Goal: Find specific page/section: Find specific page/section

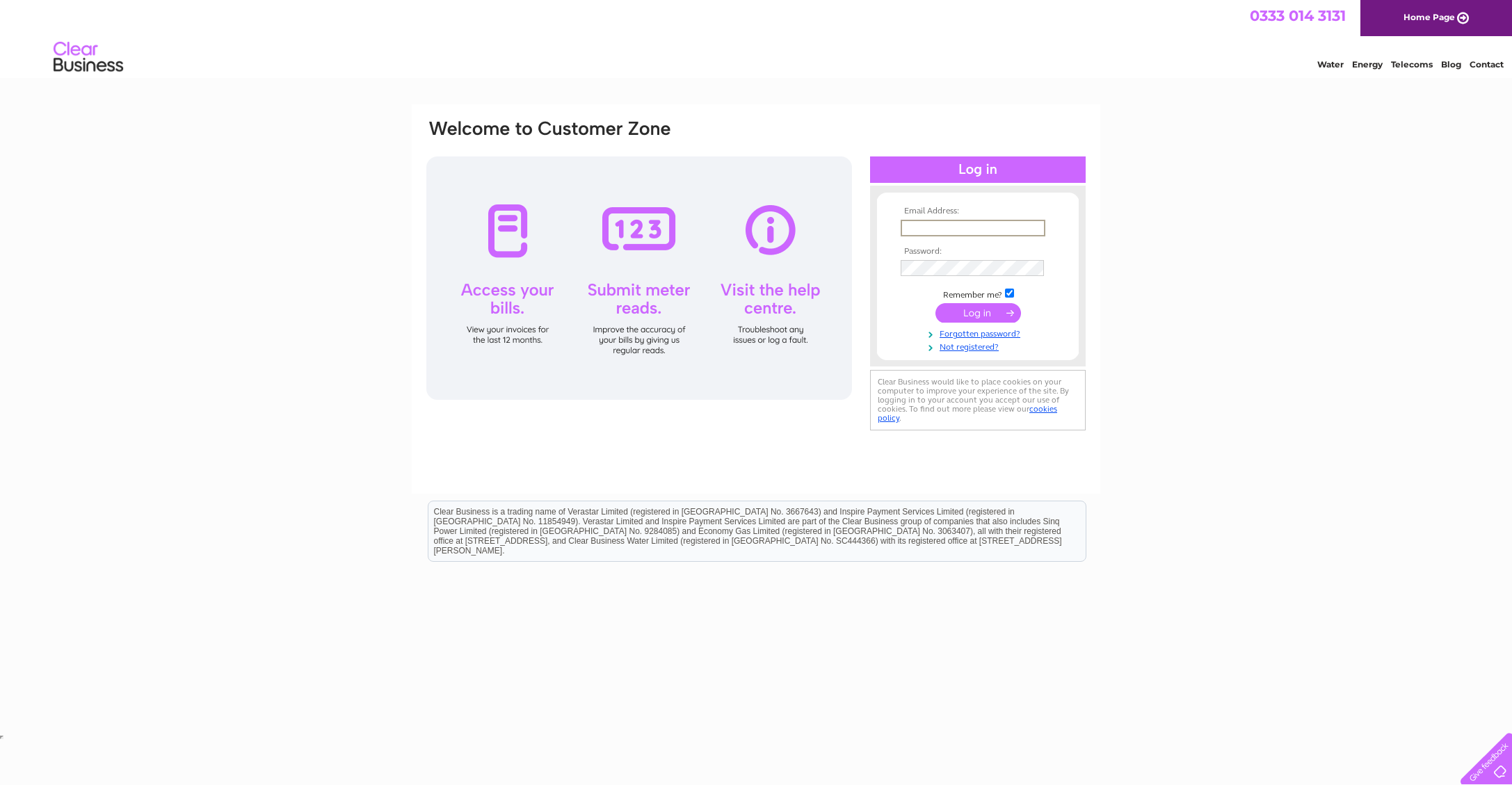
type input "[EMAIL_ADDRESS][DOMAIN_NAME]"
click at [978, 312] on input "submit" at bounding box center [978, 312] width 86 height 20
click at [972, 315] on input "submit" at bounding box center [978, 313] width 86 height 20
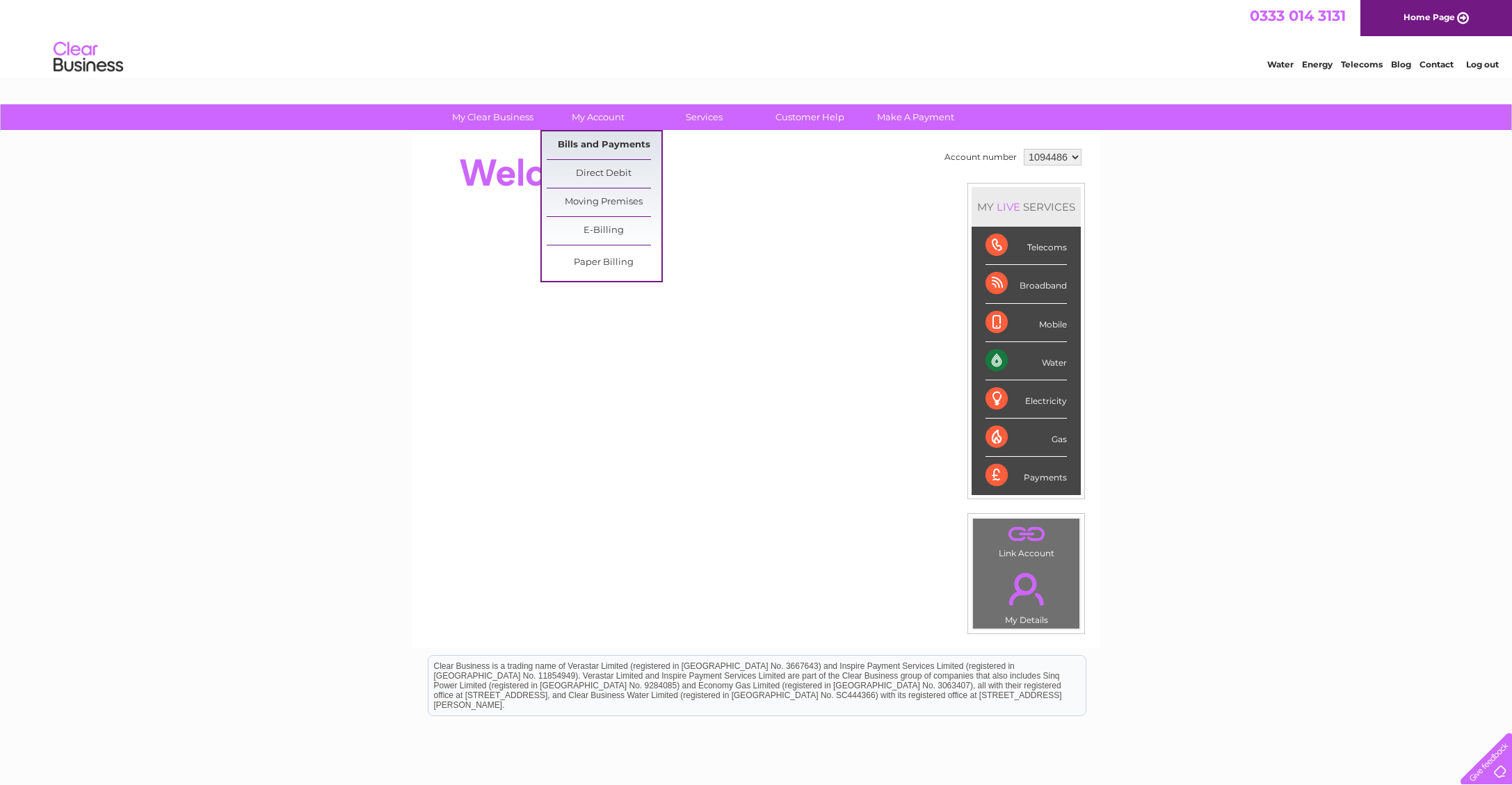
click at [604, 143] on link "Bills and Payments" at bounding box center [604, 144] width 115 height 28
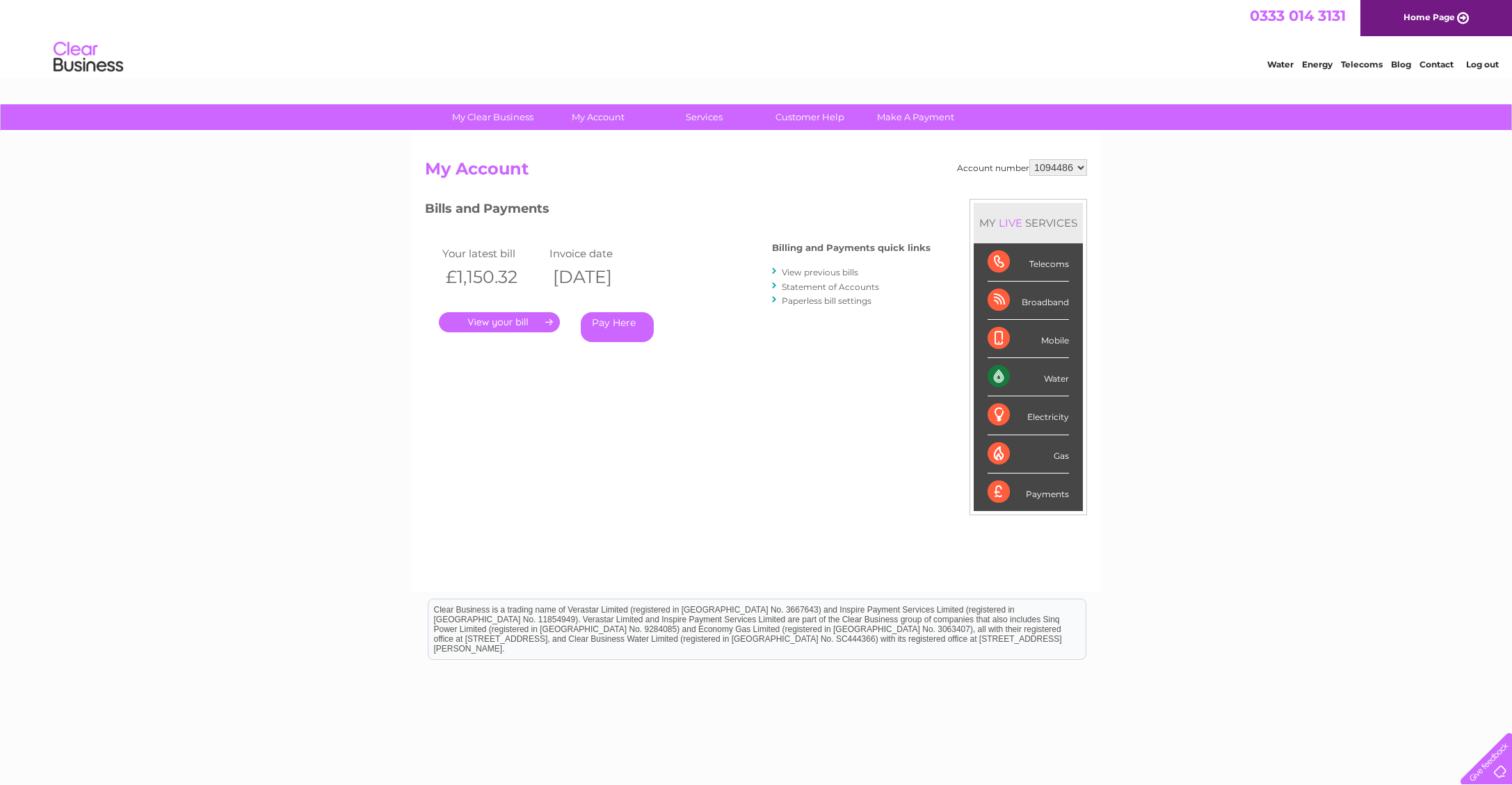
click at [511, 318] on link "." at bounding box center [499, 322] width 121 height 20
